Goal: Task Accomplishment & Management: Manage account settings

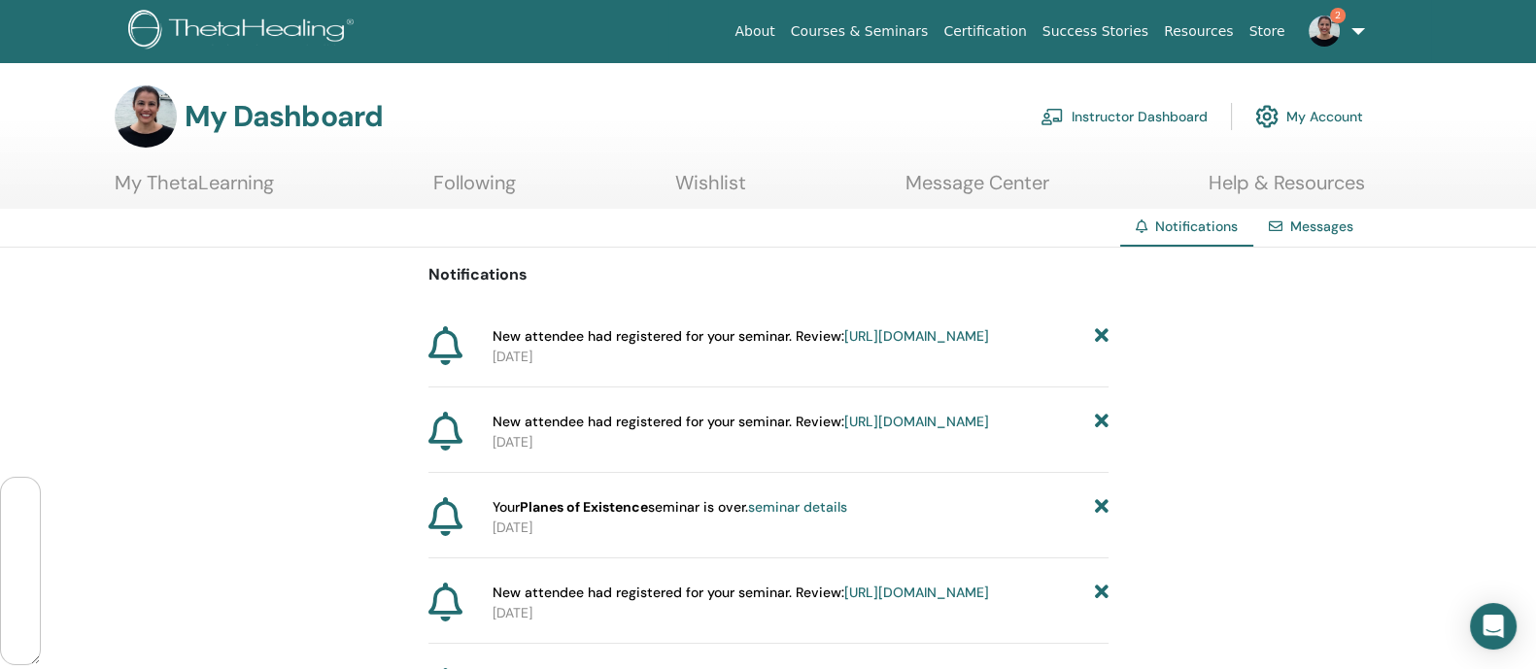
scroll to position [114674, 0]
click at [1111, 117] on link "Instructor Dashboard" at bounding box center [1124, 116] width 167 height 43
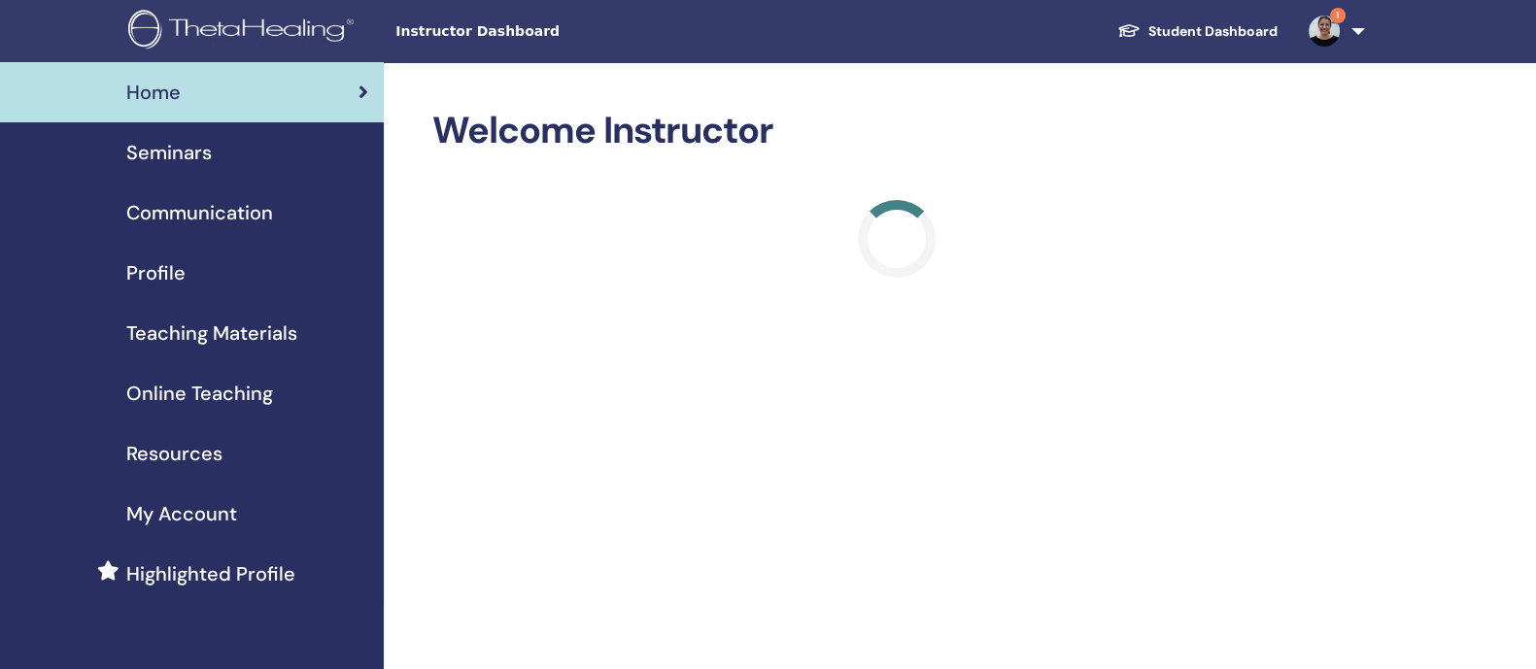
scroll to position [114674, 0]
click at [175, 148] on span "Seminars" at bounding box center [168, 152] width 85 height 29
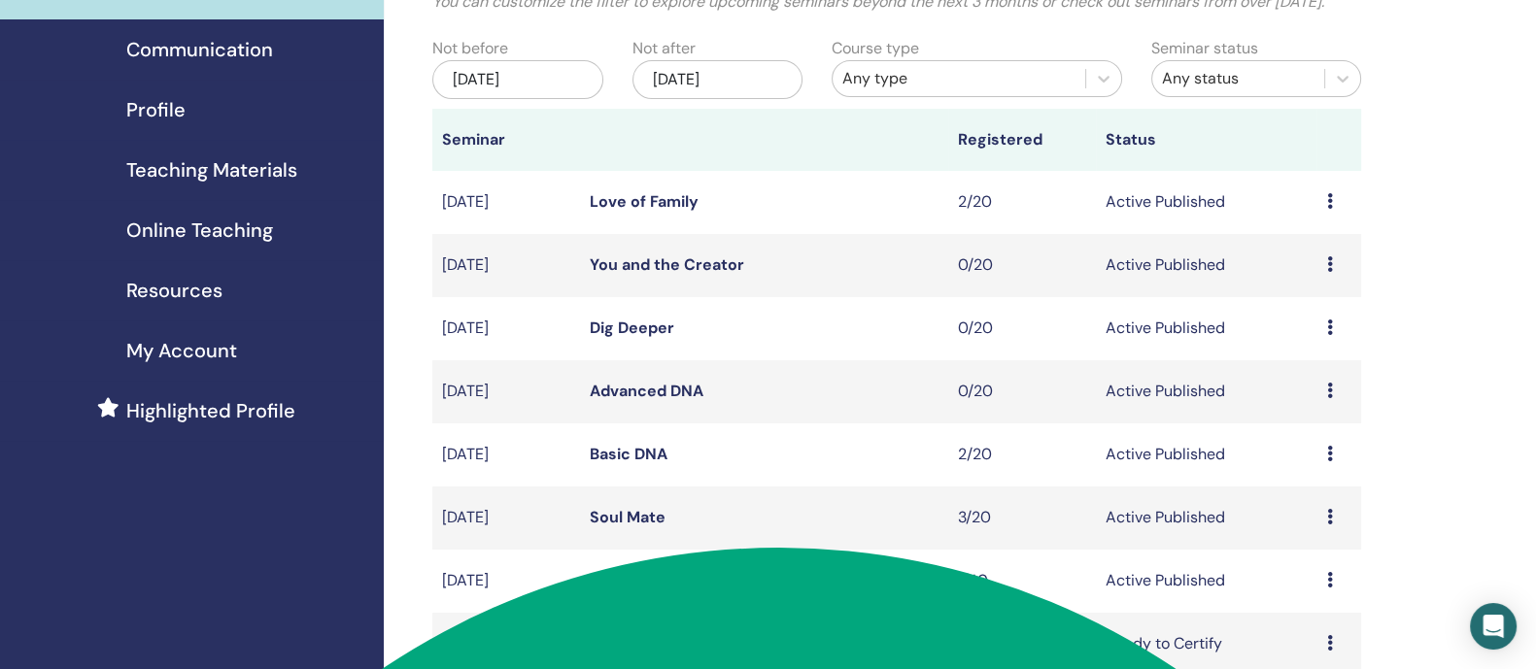
scroll to position [265, 0]
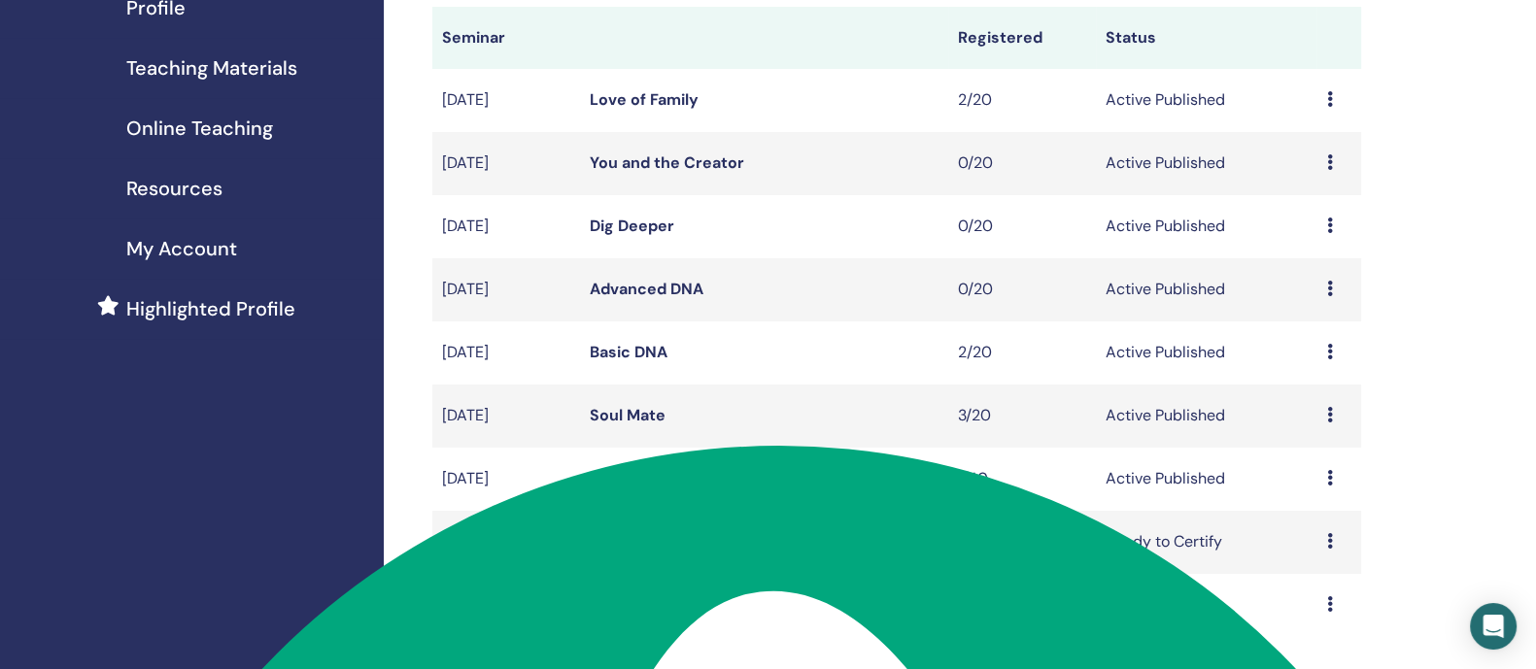
click at [1329, 423] on icon at bounding box center [1329, 415] width 6 height 16
click at [1316, 516] on link "Attendees" at bounding box center [1307, 515] width 74 height 20
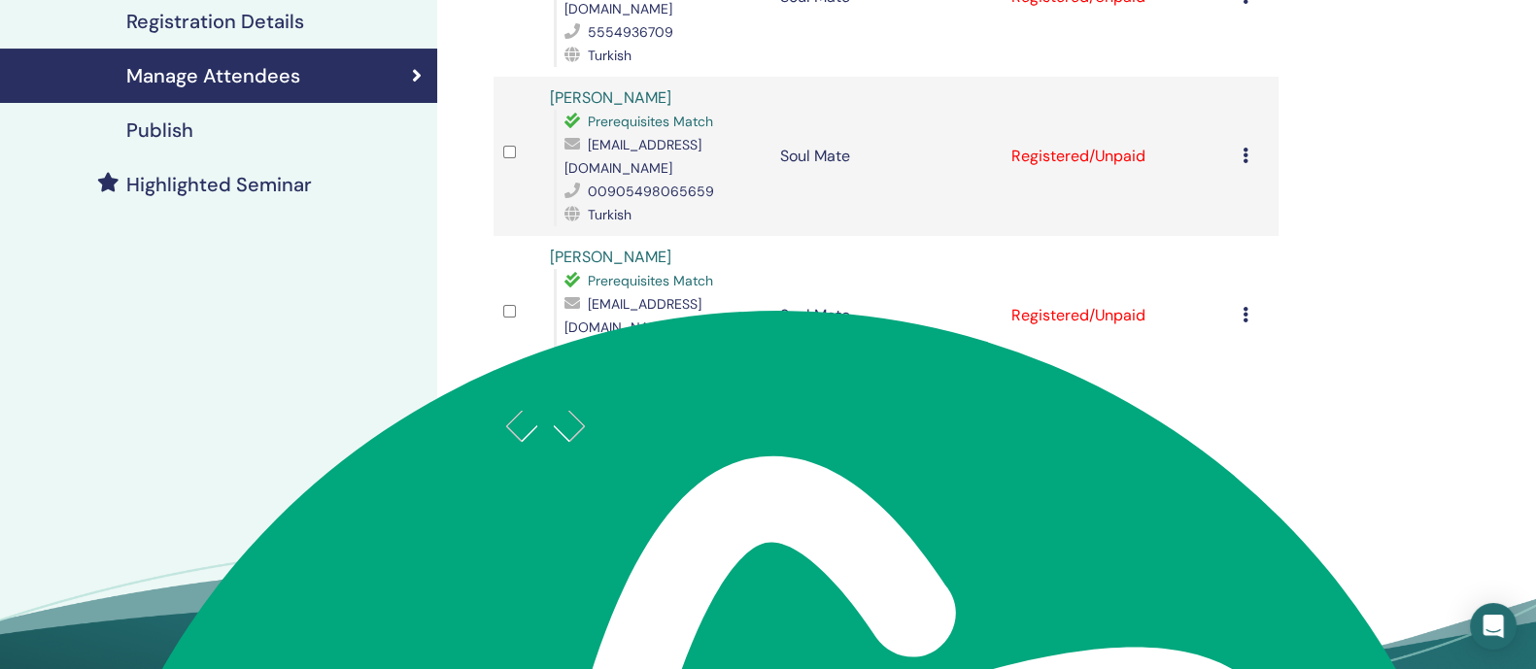
scroll to position [22, 0]
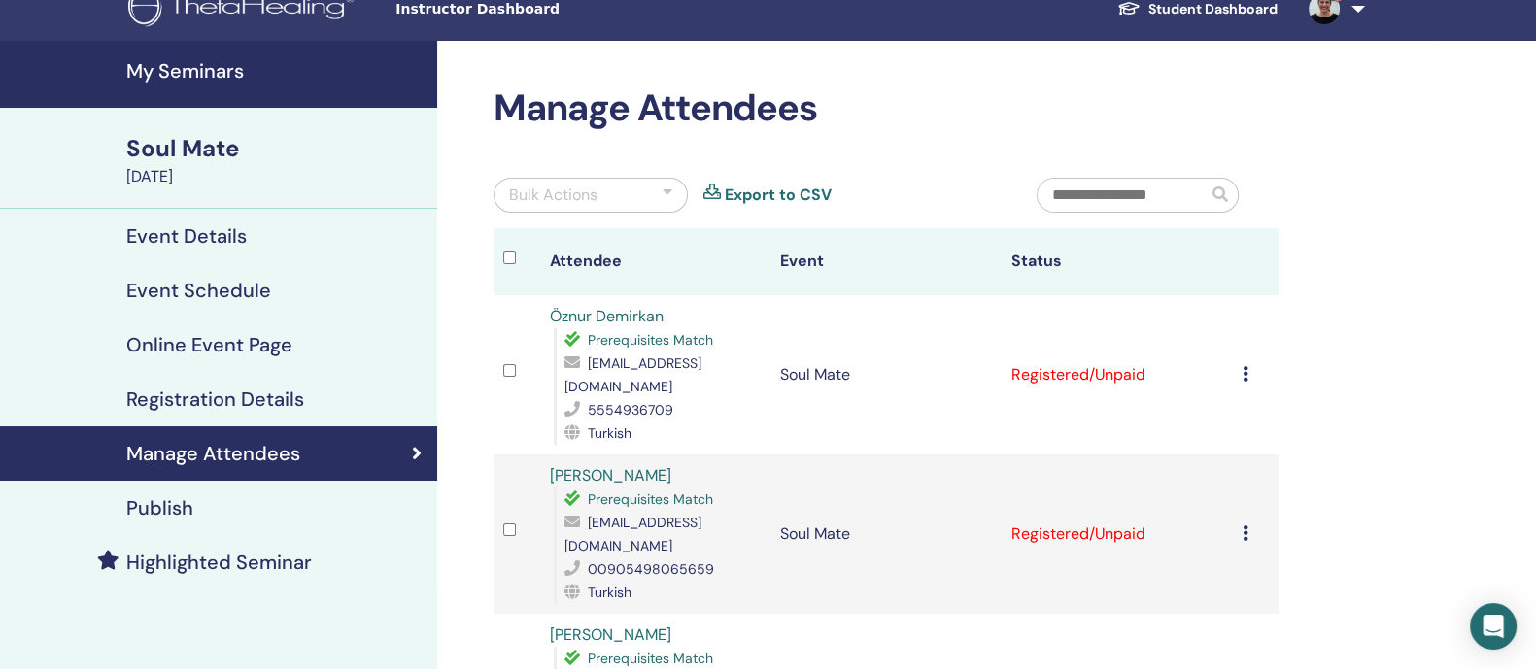
click at [204, 69] on h4 "My Seminars" at bounding box center [275, 70] width 299 height 23
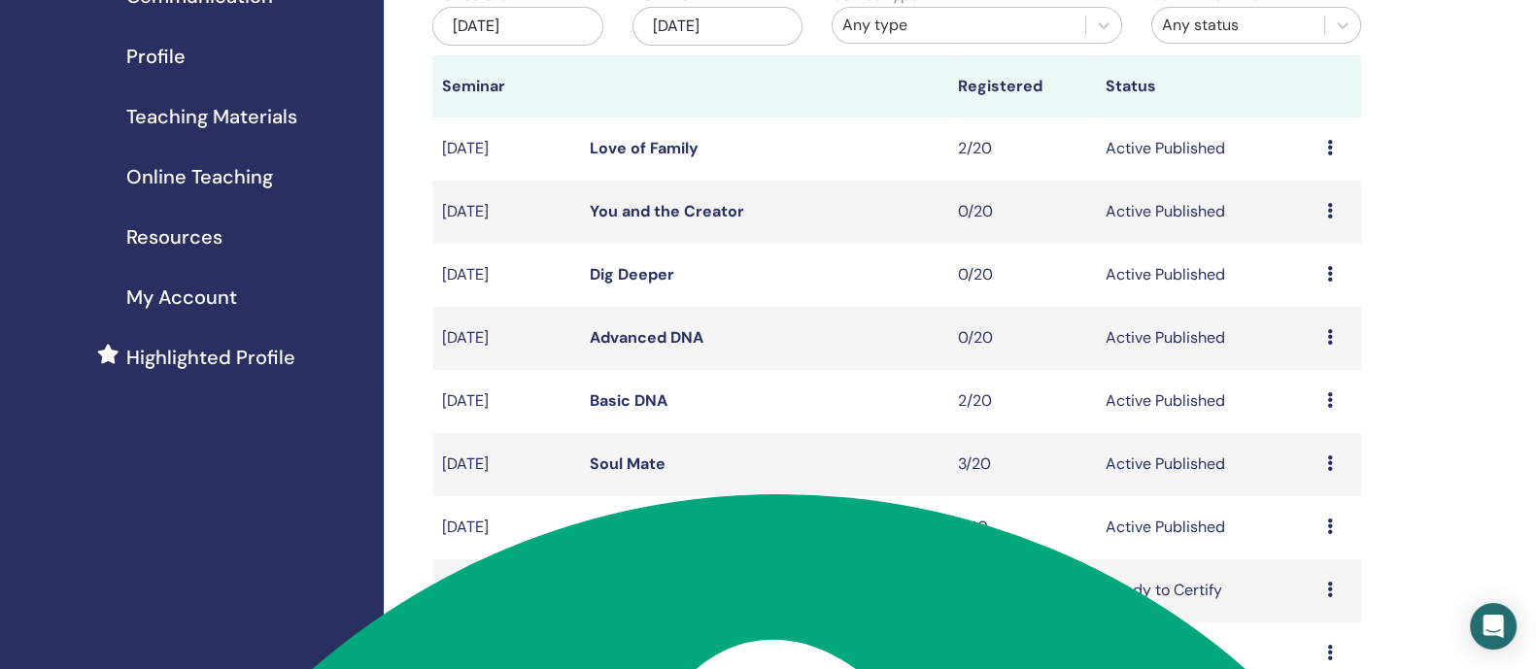
scroll to position [222, 0]
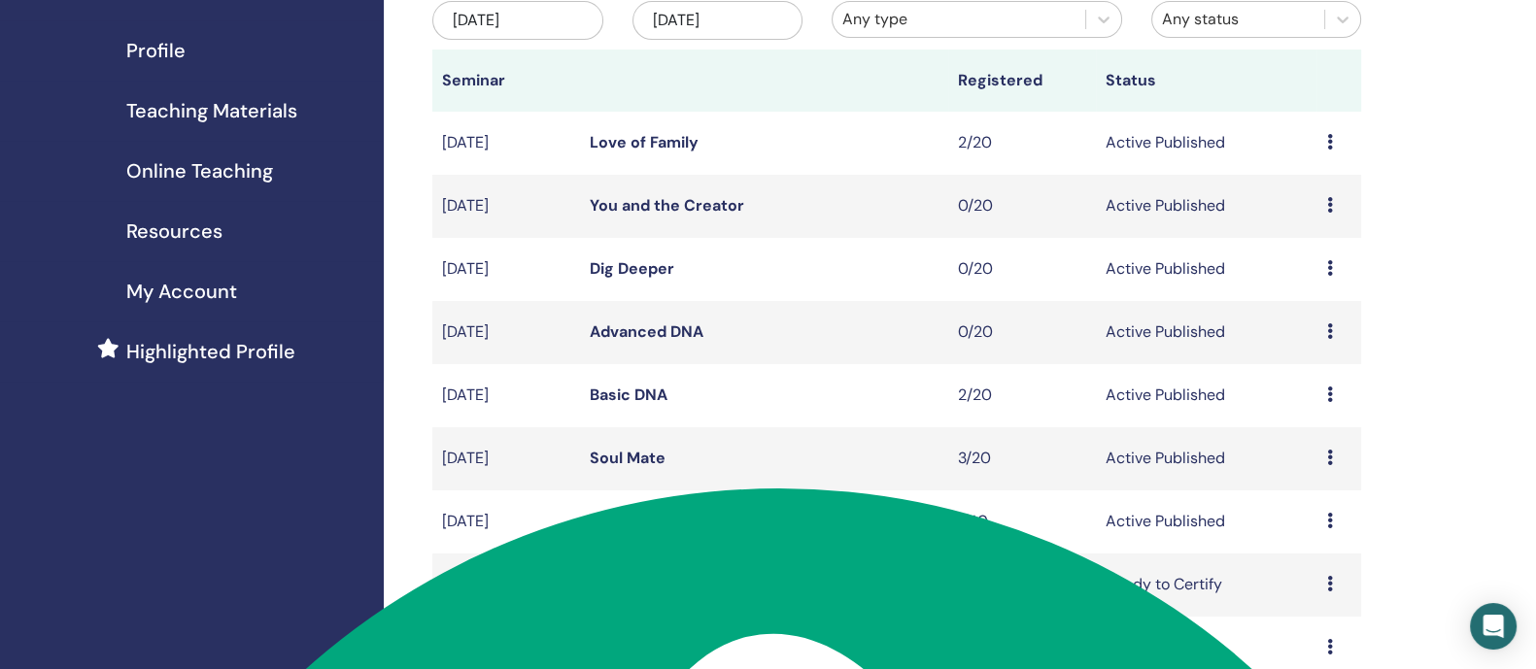
click at [1328, 402] on icon at bounding box center [1329, 395] width 6 height 16
click at [1312, 488] on link "Attendees" at bounding box center [1306, 490] width 74 height 20
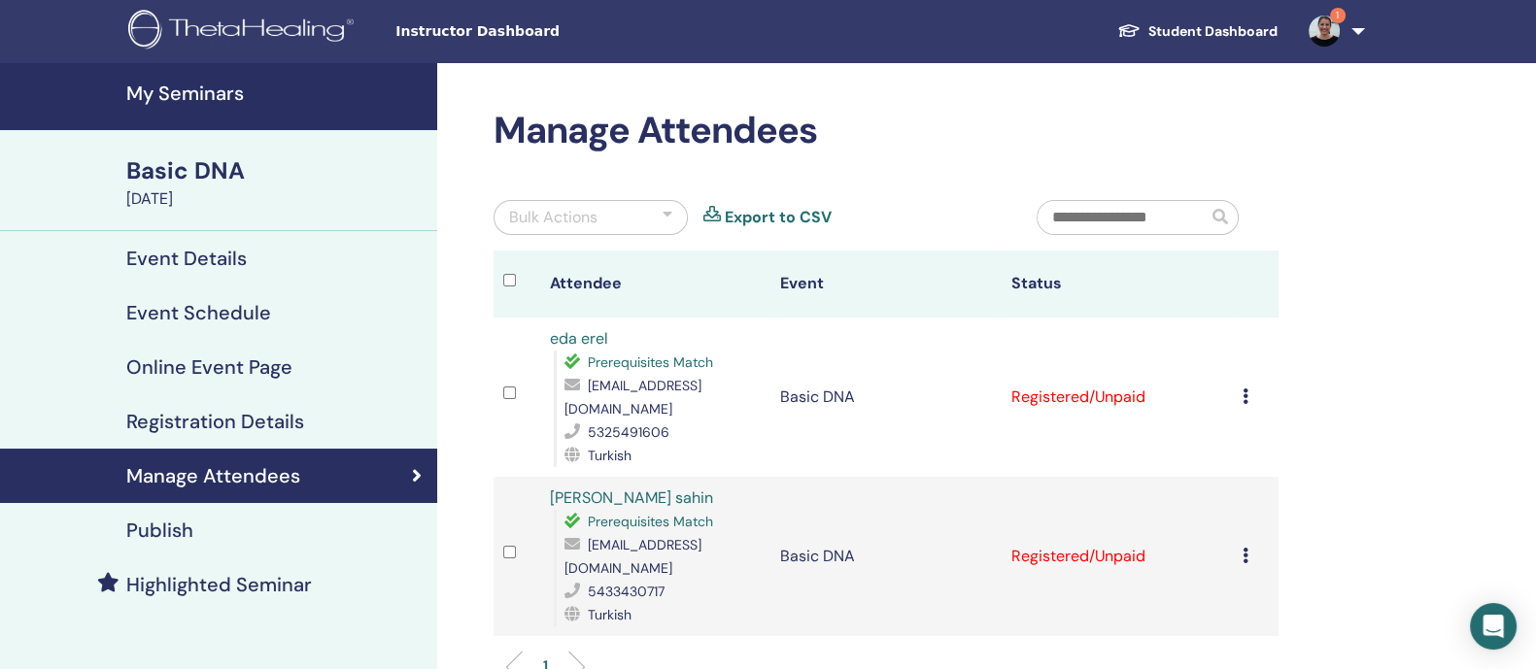
scroll to position [102, 0]
